Goal: Task Accomplishment & Management: Manage account settings

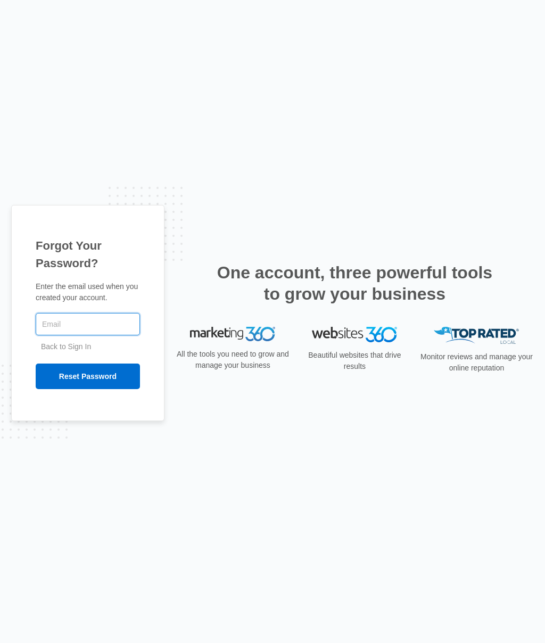
click at [78, 326] on input "text" at bounding box center [88, 324] width 104 height 22
type input "[EMAIL_ADDRESS][DOMAIN_NAME]"
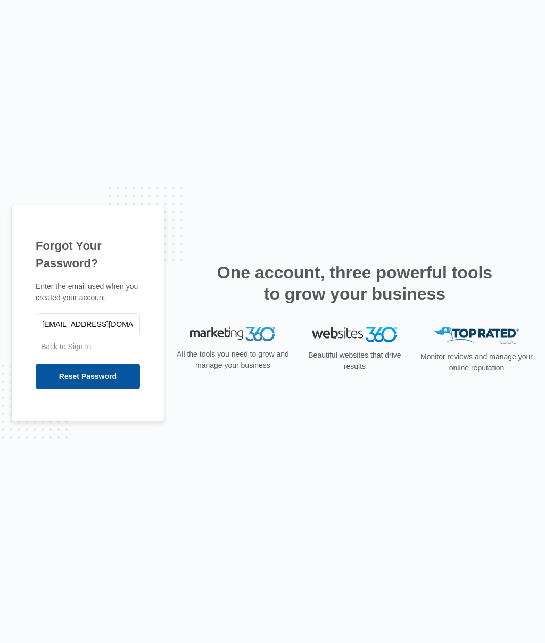
click at [69, 378] on input "Reset Password" at bounding box center [88, 377] width 104 height 26
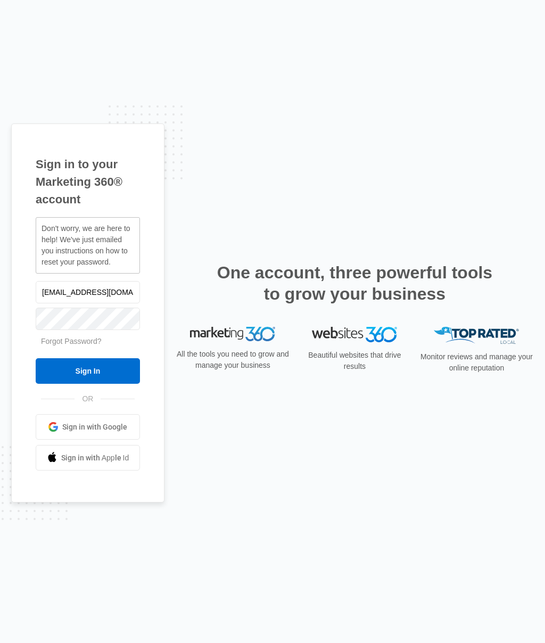
scroll to position [0, 19]
click at [85, 340] on link "Forgot Password?" at bounding box center [71, 341] width 61 height 9
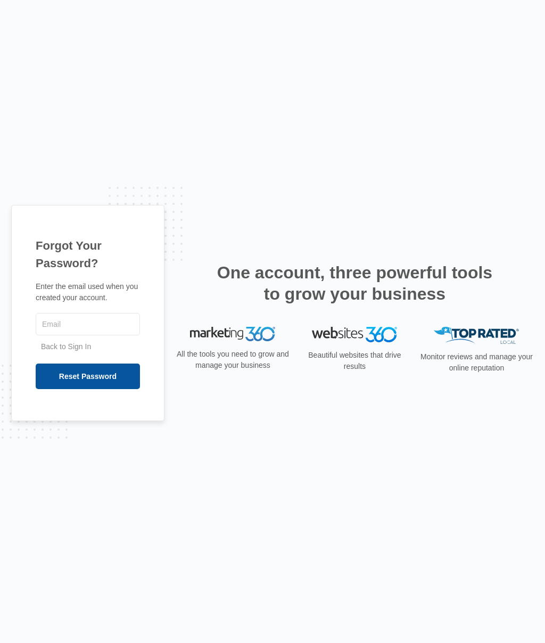
click at [80, 379] on input "Reset Password" at bounding box center [88, 377] width 104 height 26
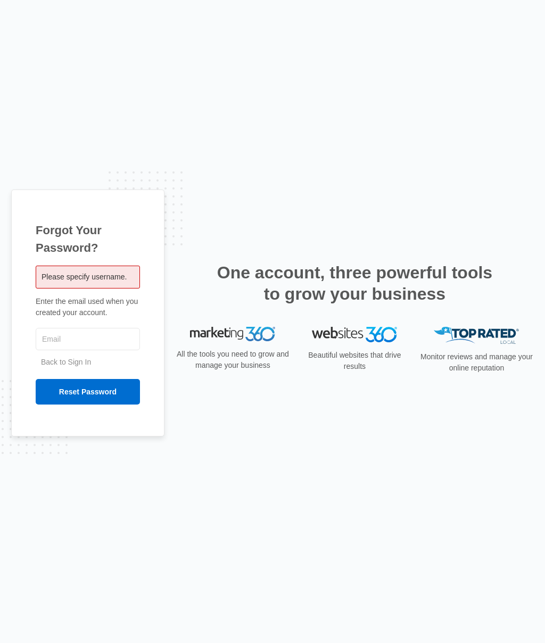
click at [105, 280] on span "Please specify username." at bounding box center [84, 277] width 85 height 9
click at [89, 345] on input "text" at bounding box center [88, 339] width 104 height 22
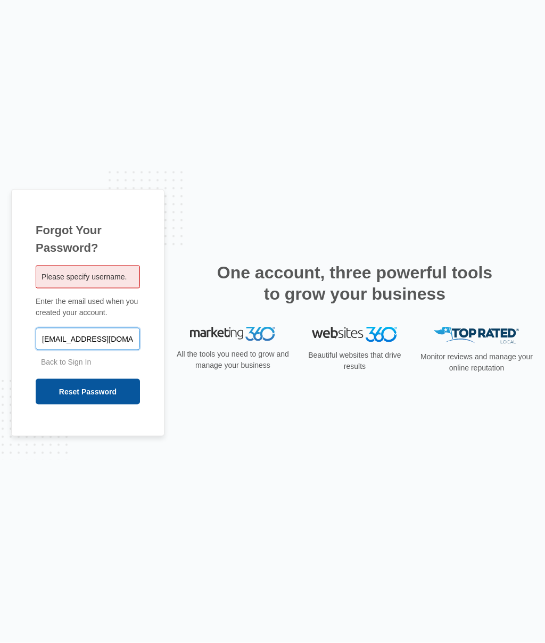
type input "[EMAIL_ADDRESS][DOMAIN_NAME]"
click at [100, 392] on input "Reset Password" at bounding box center [88, 392] width 104 height 26
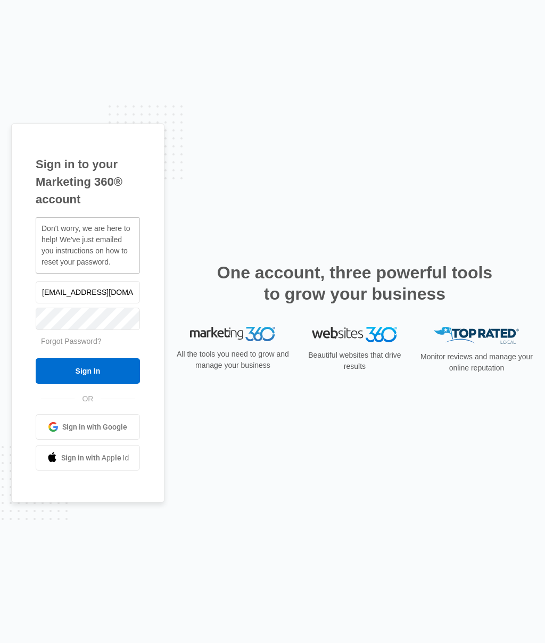
scroll to position [0, 19]
click at [93, 371] on input "Sign In" at bounding box center [88, 371] width 104 height 26
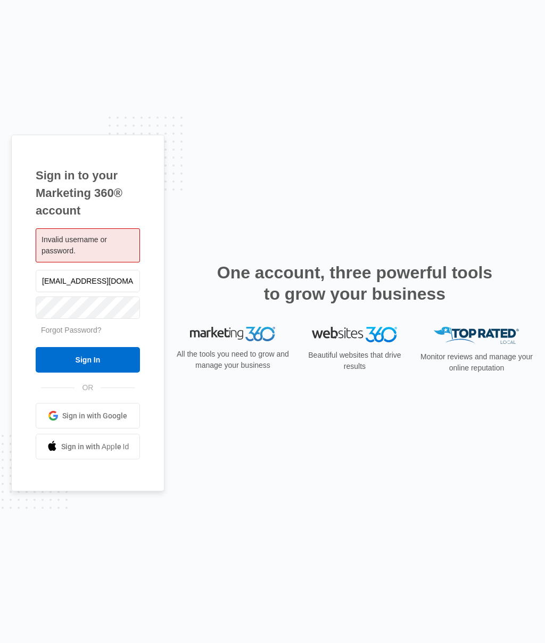
scroll to position [0, 19]
click at [101, 365] on input "Sign In" at bounding box center [88, 360] width 104 height 26
click at [81, 334] on link "Forgot Password?" at bounding box center [71, 330] width 61 height 9
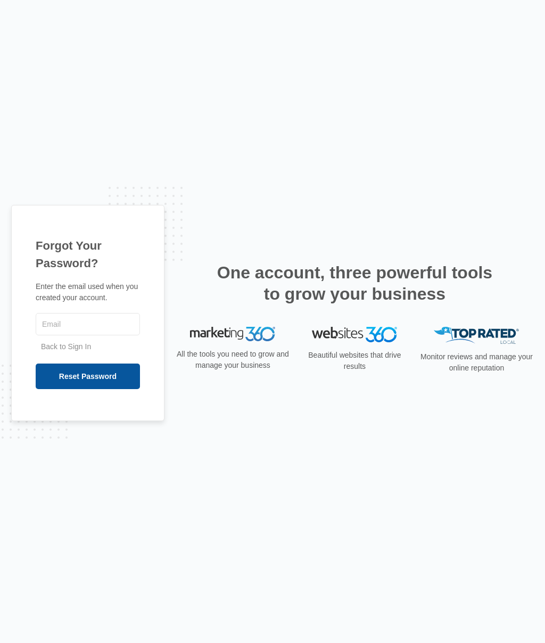
click at [83, 379] on input "Reset Password" at bounding box center [88, 377] width 104 height 26
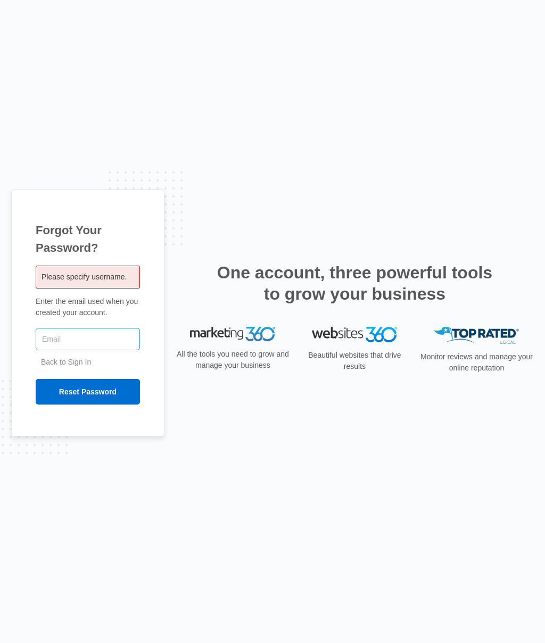
click at [83, 338] on input "text" at bounding box center [88, 339] width 104 height 22
type input "[EMAIL_ADDRESS][DOMAIN_NAME]"
click at [75, 362] on link "Back to Sign In" at bounding box center [66, 362] width 50 height 9
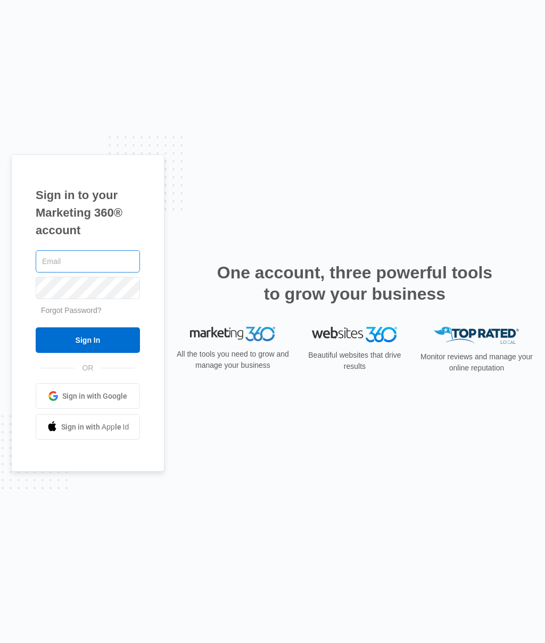
click at [75, 263] on input "text" at bounding box center [88, 261] width 104 height 22
type input "[EMAIL_ADDRESS][DOMAIN_NAME]"
